Goal: Information Seeking & Learning: Learn about a topic

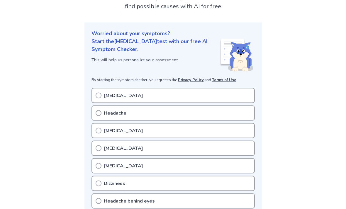
scroll to position [50, 0]
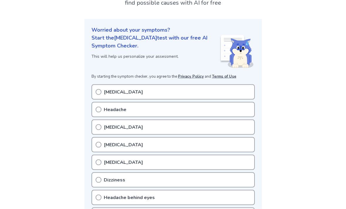
click at [139, 175] on div "Dizziness" at bounding box center [172, 179] width 163 height 15
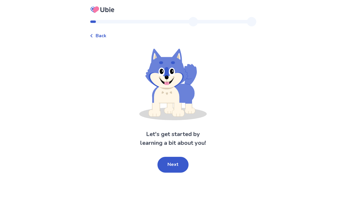
click at [176, 162] on button "Next" at bounding box center [172, 165] width 31 height 16
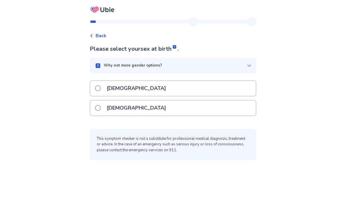
click at [188, 105] on div "[DEMOGRAPHIC_DATA]" at bounding box center [172, 107] width 165 height 15
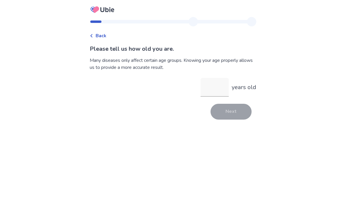
click at [215, 86] on input "years old" at bounding box center [214, 87] width 28 height 19
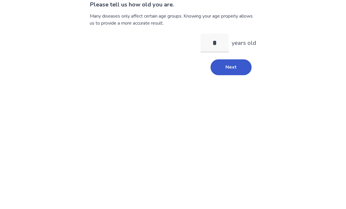
type input "**"
click at [225, 104] on button "Next" at bounding box center [230, 112] width 41 height 16
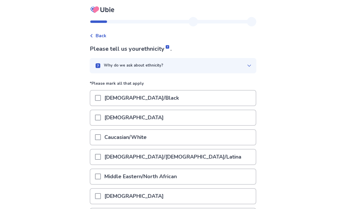
click at [190, 136] on div "Caucasian/White" at bounding box center [172, 137] width 165 height 15
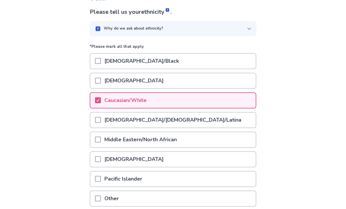
scroll to position [37, 0]
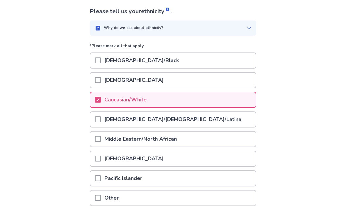
click at [200, 156] on div "[DEMOGRAPHIC_DATA]" at bounding box center [172, 158] width 165 height 15
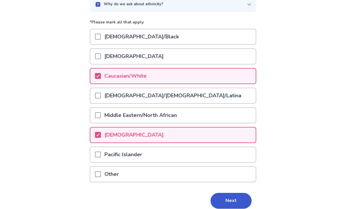
scroll to position [62, 0]
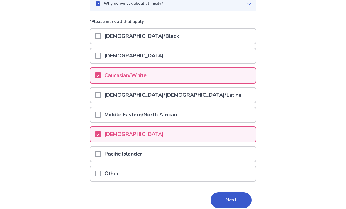
click at [222, 201] on button "Next" at bounding box center [230, 200] width 41 height 16
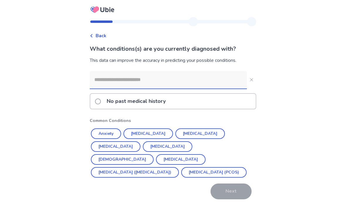
click at [151, 80] on input at bounding box center [168, 80] width 157 height 18
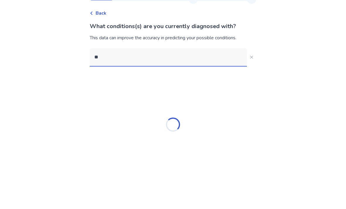
type input "*"
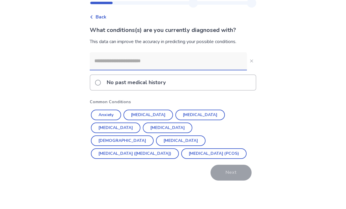
scroll to position [19, 0]
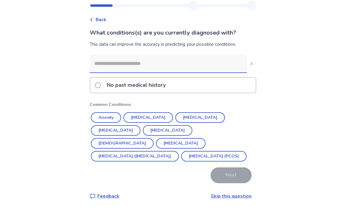
click at [116, 114] on button "Anxiety" at bounding box center [106, 117] width 30 height 11
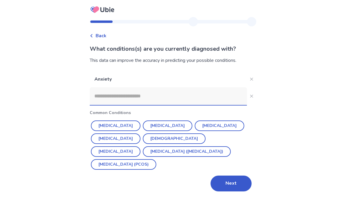
click at [224, 175] on button "Next" at bounding box center [230, 183] width 41 height 16
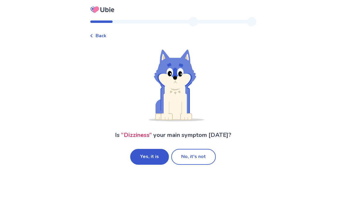
click at [201, 160] on button "No, it's not" at bounding box center [193, 157] width 45 height 16
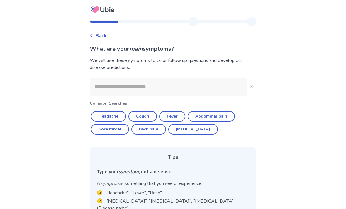
click at [204, 90] on input at bounding box center [168, 87] width 157 height 18
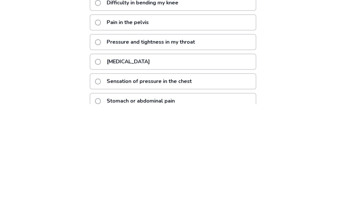
scroll to position [105, 0]
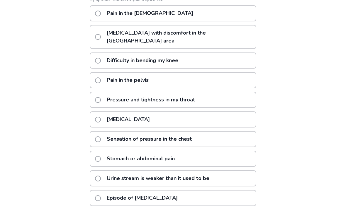
click at [302, 122] on div "**********" at bounding box center [173, 65] width 346 height 340
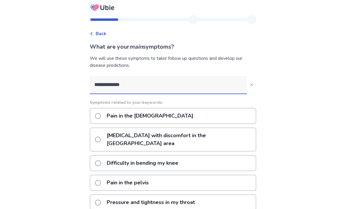
scroll to position [0, 0]
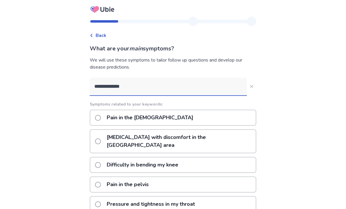
click at [162, 87] on input "**********" at bounding box center [168, 87] width 157 height 18
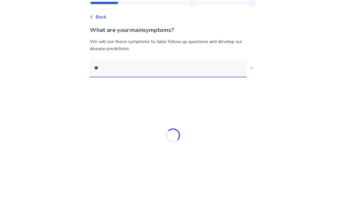
type input "*"
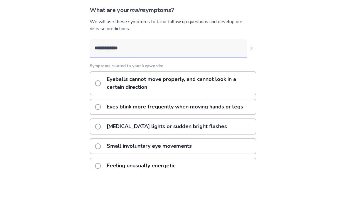
type input "**********"
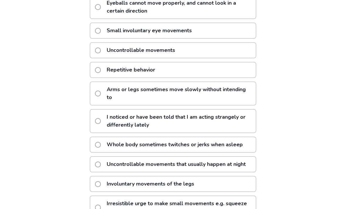
scroll to position [115, 0]
click at [223, 35] on div "Small involuntary eye movements" at bounding box center [173, 31] width 166 height 16
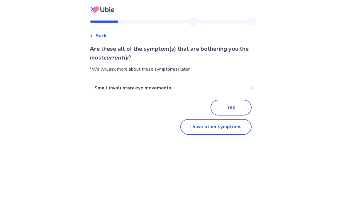
click at [221, 103] on button "Yes" at bounding box center [230, 108] width 41 height 16
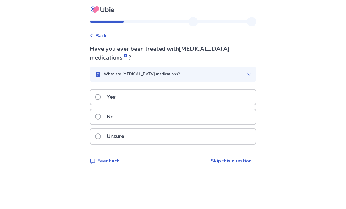
click at [150, 122] on div "No" at bounding box center [172, 116] width 165 height 15
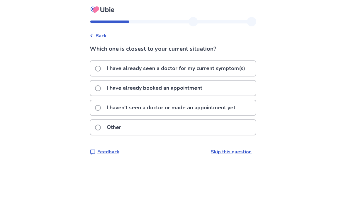
click at [120, 95] on p "I have already booked an appointment" at bounding box center [154, 88] width 103 height 15
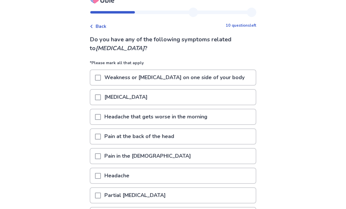
scroll to position [54, 0]
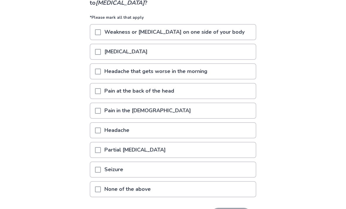
click at [201, 129] on div "Headache" at bounding box center [172, 130] width 165 height 15
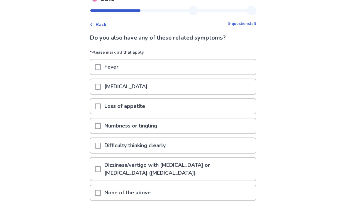
scroll to position [36, 0]
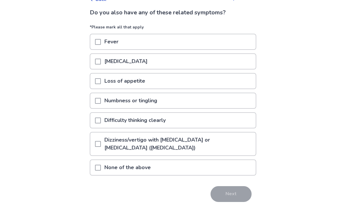
click at [233, 139] on p "Dizziness/vertigo with ringing in the ears or difficulty hearing (tinnitus)" at bounding box center [178, 143] width 155 height 23
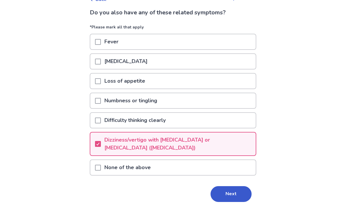
click at [225, 197] on button "Next" at bounding box center [230, 194] width 41 height 16
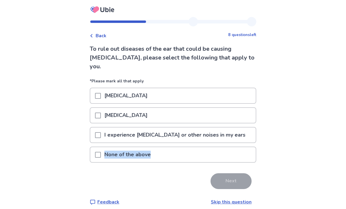
click at [46, 117] on div "Back 8 questions left To rule out diseases of the ear that could be causing nys…" at bounding box center [173, 107] width 346 height 215
click at [101, 150] on div at bounding box center [98, 154] width 6 height 15
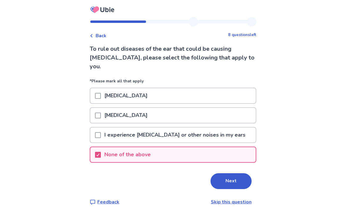
click at [219, 175] on button "Next" at bounding box center [230, 181] width 41 height 16
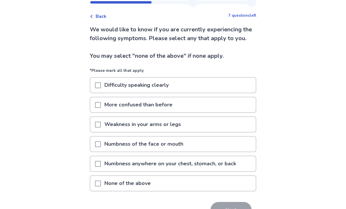
scroll to position [23, 0]
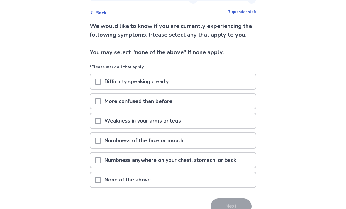
click at [188, 187] on div "None of the above" at bounding box center [172, 179] width 165 height 15
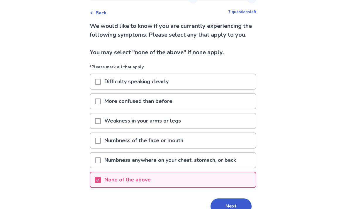
click at [221, 209] on button "Next" at bounding box center [230, 206] width 41 height 16
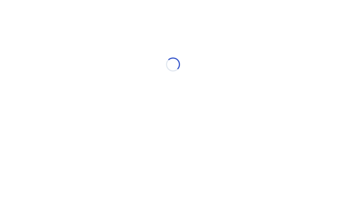
scroll to position [0, 0]
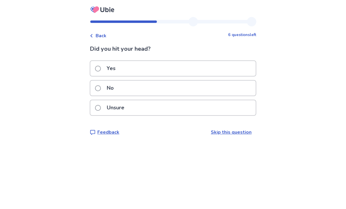
click at [216, 86] on div "No" at bounding box center [172, 88] width 165 height 15
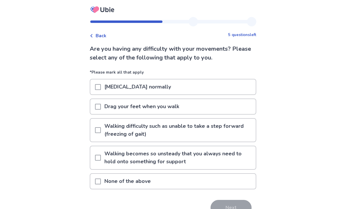
click at [173, 185] on div "None of the above" at bounding box center [172, 181] width 165 height 15
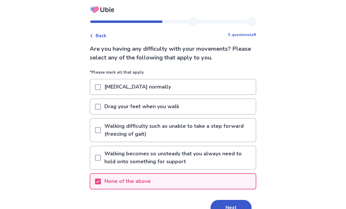
click at [241, 204] on button "Next" at bounding box center [230, 208] width 41 height 16
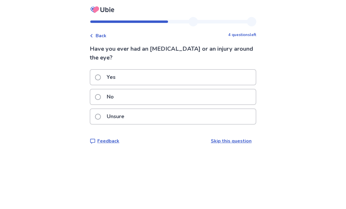
click at [225, 96] on div "No" at bounding box center [172, 96] width 165 height 15
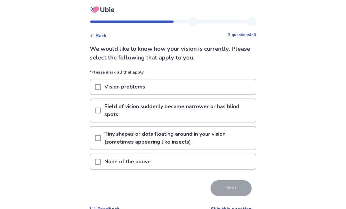
click at [213, 139] on p "Tiny shapes or dots floating around in your vision (sometimes appearing like in…" at bounding box center [178, 138] width 155 height 23
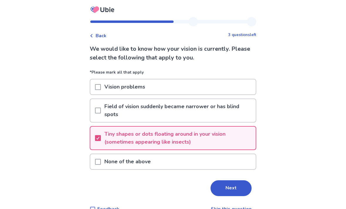
click at [221, 191] on button "Next" at bounding box center [230, 188] width 41 height 16
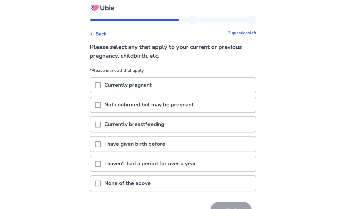
scroll to position [3, 0]
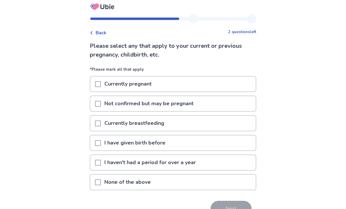
click at [174, 185] on div "None of the above" at bounding box center [172, 182] width 165 height 15
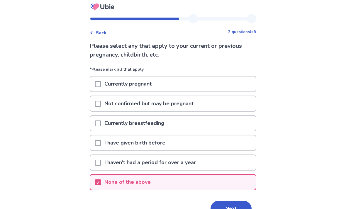
click at [223, 209] on button "Next" at bounding box center [230, 209] width 41 height 16
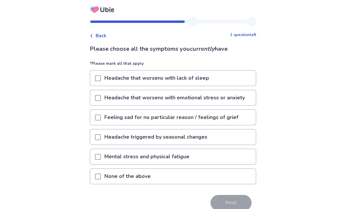
click at [197, 158] on div "Mental stress and physical fatigue" at bounding box center [172, 156] width 165 height 15
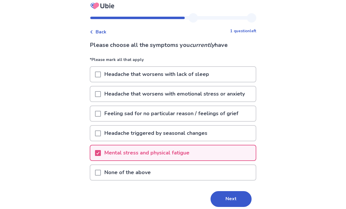
click at [233, 134] on div "Headache triggered by seasonal changes" at bounding box center [172, 133] width 165 height 15
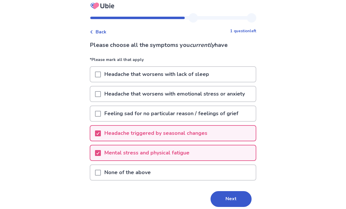
click at [220, 198] on button "Next" at bounding box center [230, 199] width 41 height 16
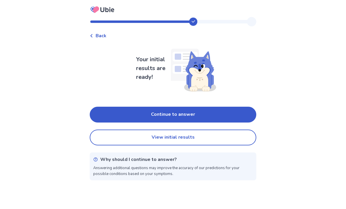
click at [221, 137] on button "View initial results" at bounding box center [173, 137] width 166 height 16
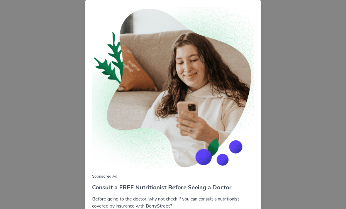
scroll to position [28, 0]
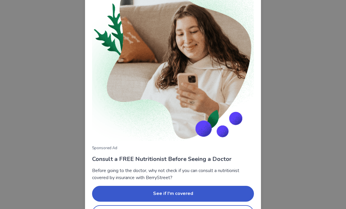
click at [203, 209] on button "No thanks" at bounding box center [173, 213] width 162 height 16
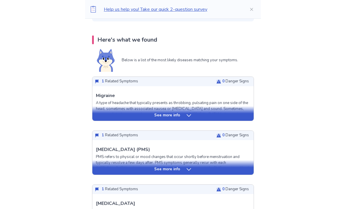
click at [222, 114] on div "See more info" at bounding box center [172, 116] width 161 height 6
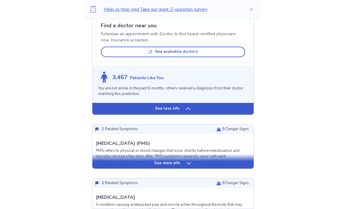
scroll to position [578, 0]
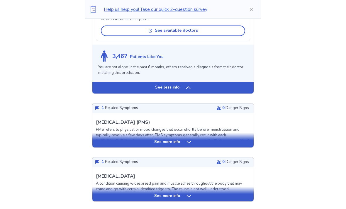
click at [204, 139] on div "See more info" at bounding box center [172, 142] width 161 height 6
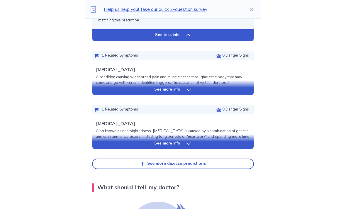
scroll to position [1152, 0]
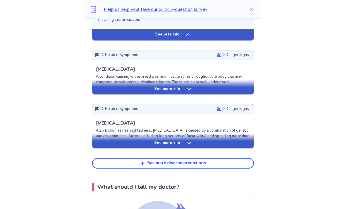
click at [197, 140] on div "See more info" at bounding box center [172, 143] width 161 height 6
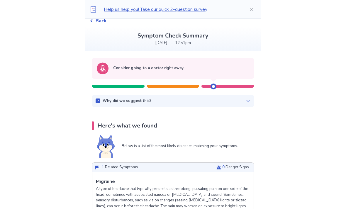
scroll to position [0, 0]
